Goal: Task Accomplishment & Management: Use online tool/utility

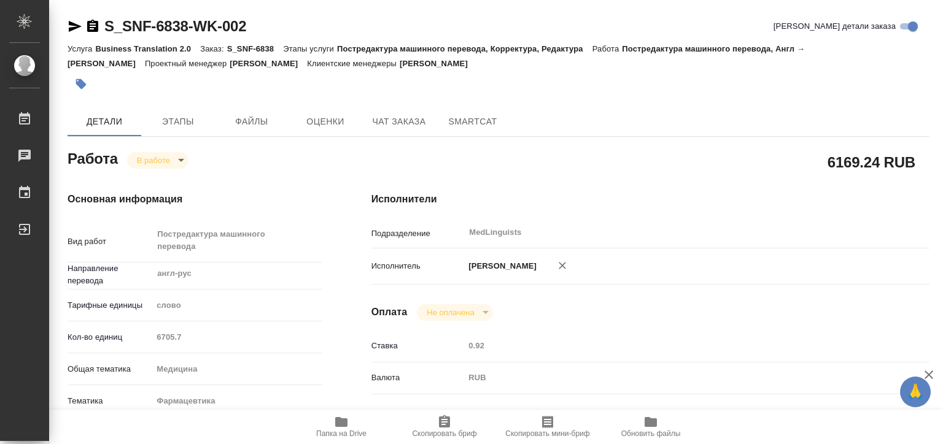
click at [163, 158] on body "🙏 .cls-1 fill:#fff; AWATERA [PERSON_NAME] 0 Чаты График Выйти S_SNF-6838-WK-002…" at bounding box center [471, 222] width 943 height 444
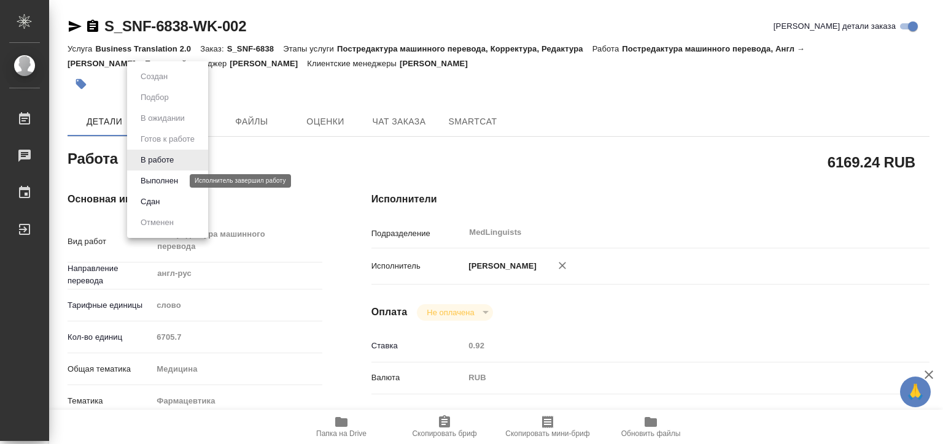
click at [176, 181] on button "Выполнен" at bounding box center [159, 181] width 45 height 14
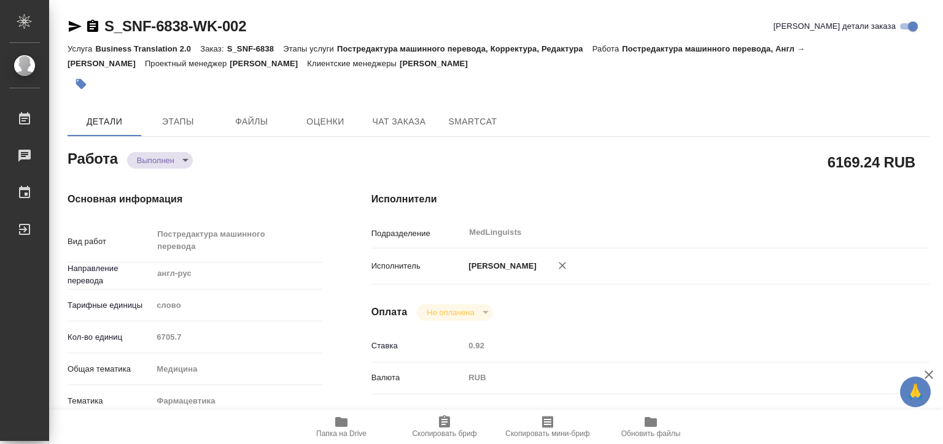
type textarea "x"
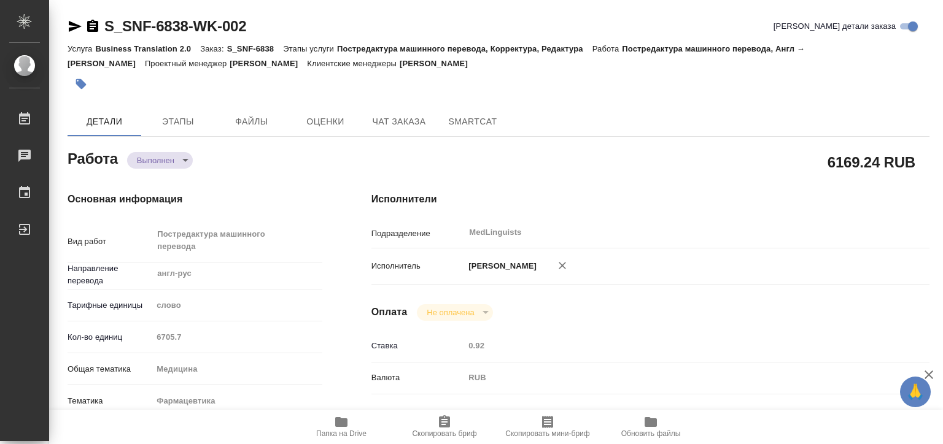
type textarea "x"
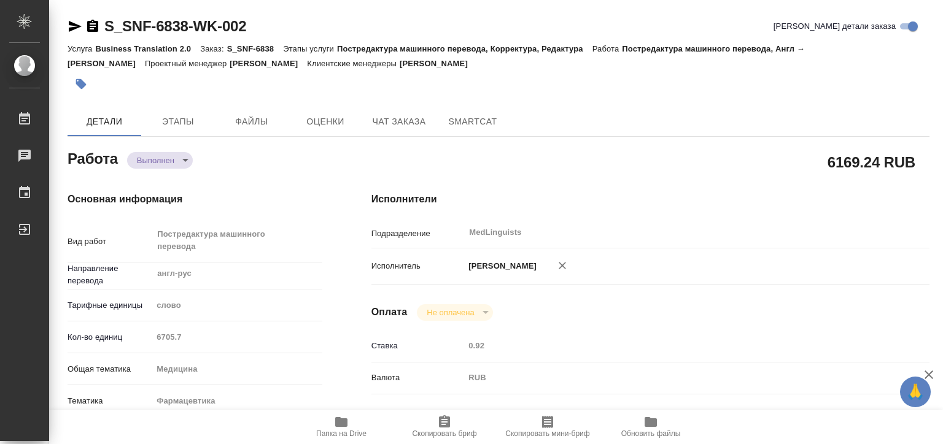
type textarea "x"
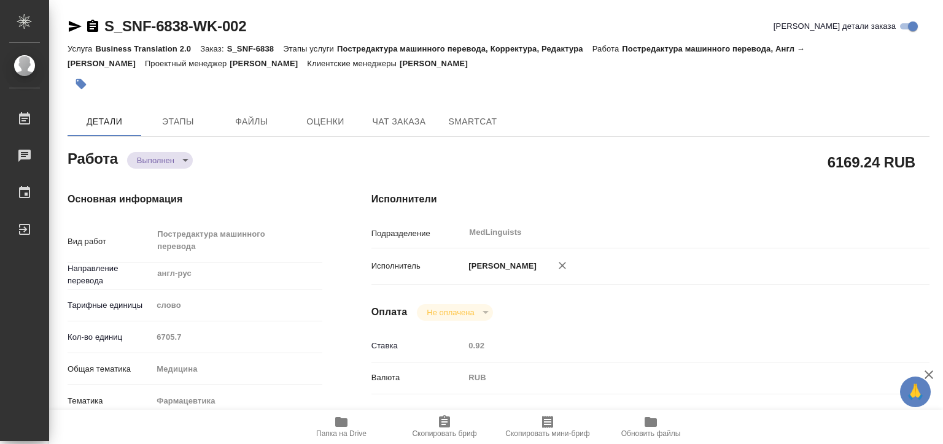
click at [173, 157] on body "🙏 .cls-1 fill:#fff; AWATERA [PERSON_NAME] 0 Чаты График Выйти S_SNF-6838-WK-002…" at bounding box center [471, 222] width 943 height 444
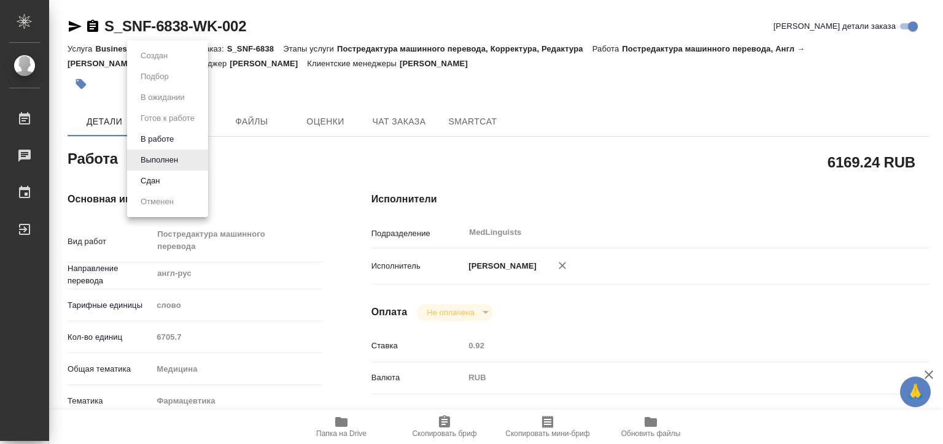
click at [411, 20] on div at bounding box center [471, 222] width 943 height 444
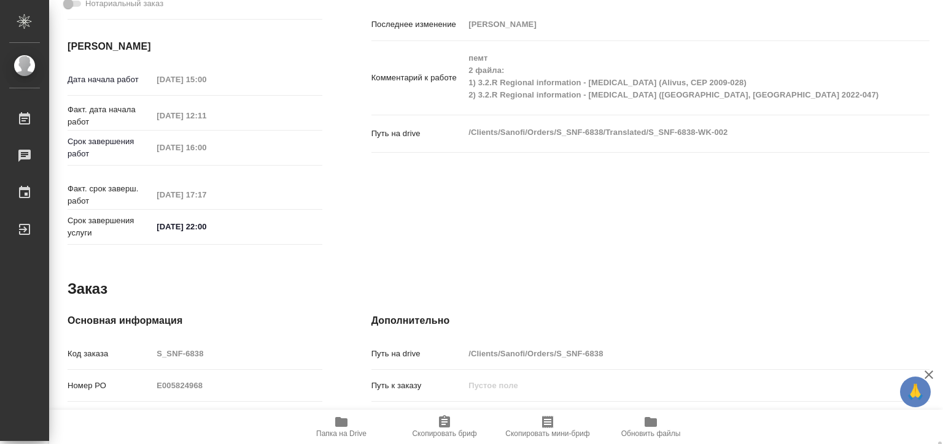
scroll to position [615, 0]
